Goal: Information Seeking & Learning: Find specific fact

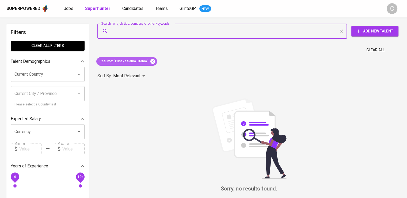
click at [154, 62] on icon at bounding box center [152, 61] width 5 height 5
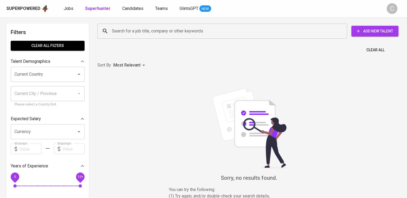
click at [156, 33] on input "Search for a job title, company or other keywords" at bounding box center [224, 31] width 226 height 10
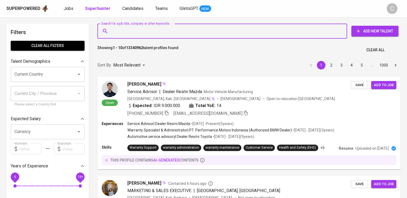
click at [156, 33] on input "Search for a job title, company or other keywords" at bounding box center [224, 31] width 226 height 10
paste input "BUANA MAS MAKMUR SENTOSA"
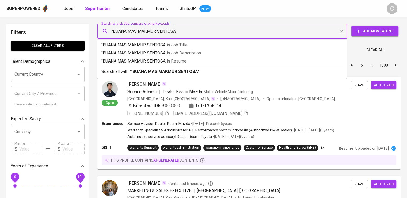
type input ""BUANA MAS MAKMUR SENTOSA""
click at [171, 58] on p ""BUANA MAS MAKMUR SENTOSA" in [GEOGRAPHIC_DATA]" at bounding box center [221, 61] width 241 height 6
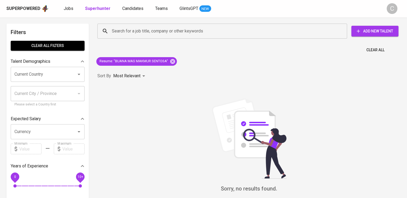
click at [173, 57] on div "Resume : "BUANA MAS MAKMUR SENTOSA"" at bounding box center [136, 61] width 85 height 13
click at [173, 61] on icon at bounding box center [172, 61] width 5 height 5
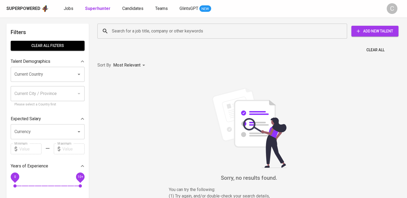
click at [155, 27] on input "Search for a job title, company or other keywords" at bounding box center [224, 31] width 226 height 10
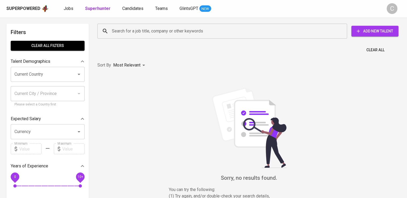
click at [155, 27] on input "Search for a job title, company or other keywords" at bounding box center [224, 31] width 226 height 10
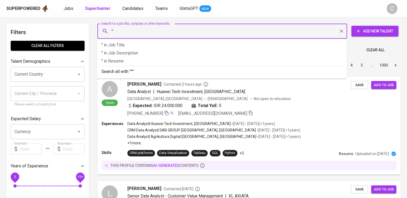
paste input "hotel murah travelindo"
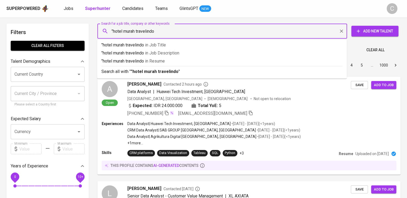
type input ""hotel murah travelindo""
click at [160, 61] on span "in [GEOGRAPHIC_DATA]" at bounding box center [156, 60] width 20 height 5
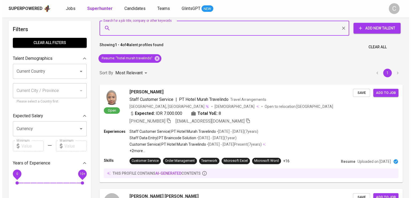
scroll to position [3, 0]
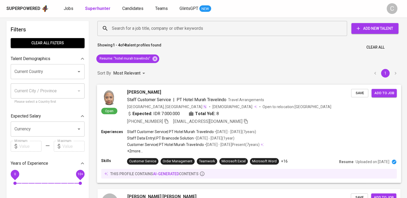
click at [243, 112] on div "Expected: IDR 7.000.000 Total YoE: 8" at bounding box center [239, 114] width 224 height 8
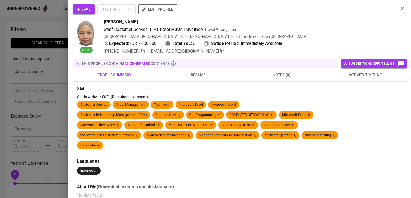
click at [366, 39] on div "[PERSON_NAME] Staff Customer Service | PT Hotel Murah Travelindo Travel Arrange…" at bounding box center [249, 37] width 291 height 36
click at [145, 52] on icon "button" at bounding box center [143, 51] width 4 height 5
